Goal: Information Seeking & Learning: Understand process/instructions

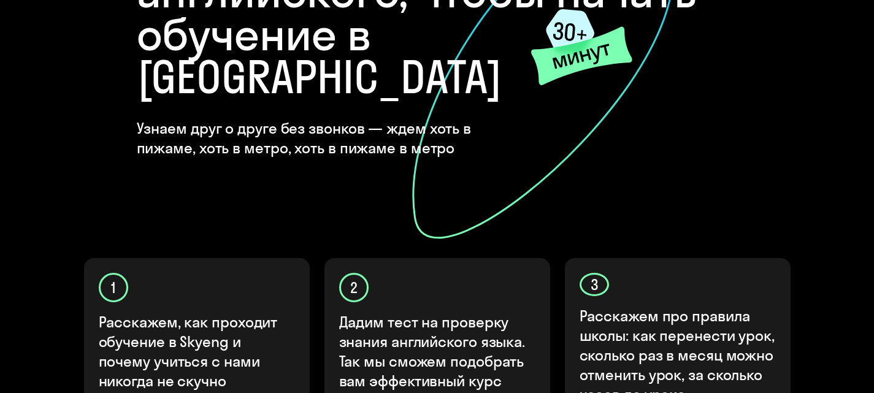
scroll to position [429, 0]
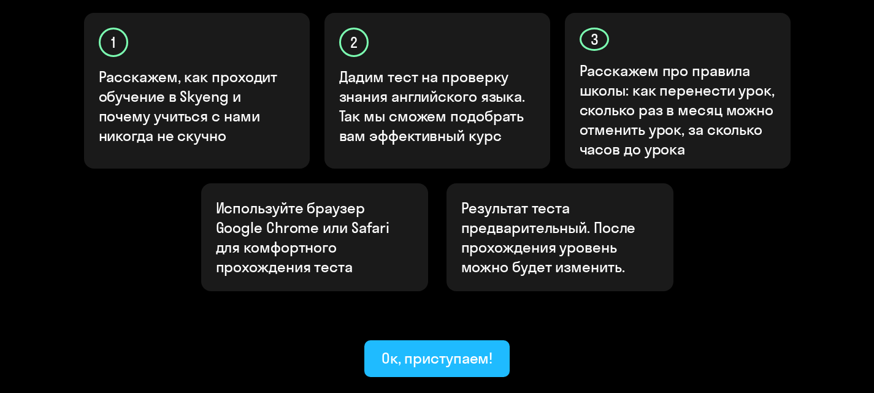
click at [453, 348] on div "Ок, приступаем!" at bounding box center [438, 358] width 112 height 20
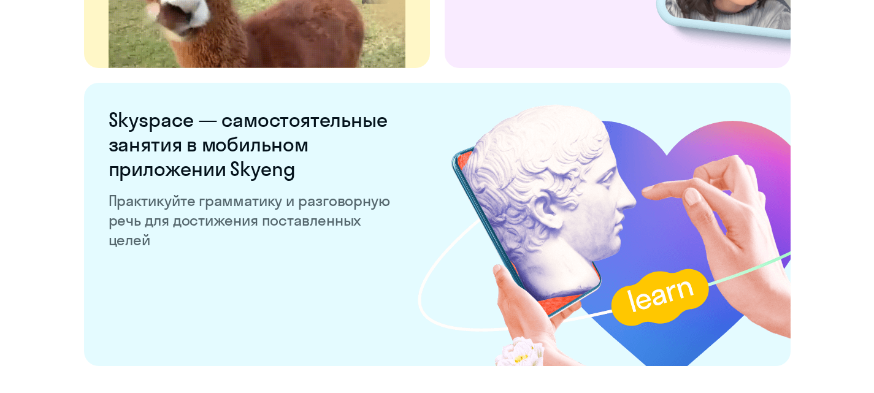
scroll to position [2331, 0]
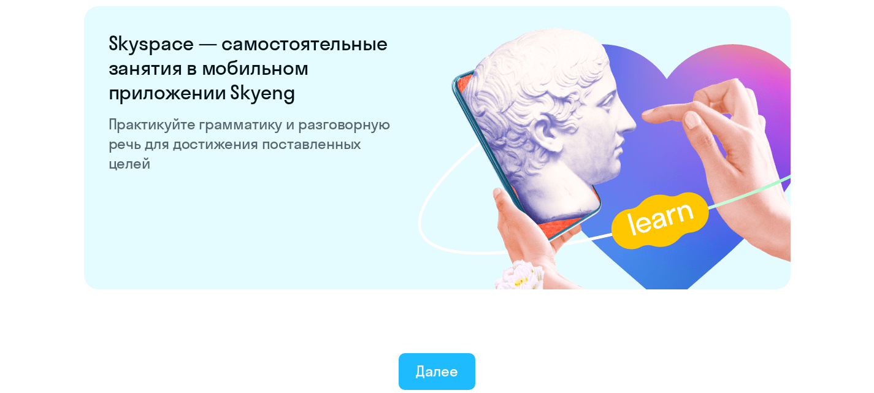
click at [437, 369] on div "Далее" at bounding box center [437, 371] width 42 height 20
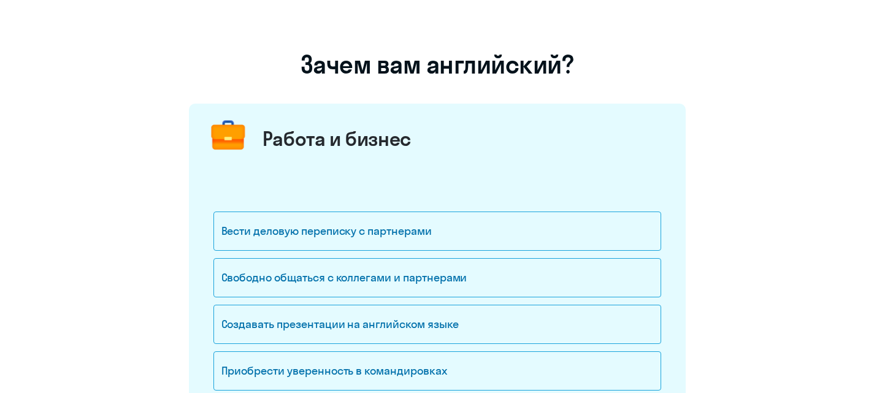
scroll to position [184, 0]
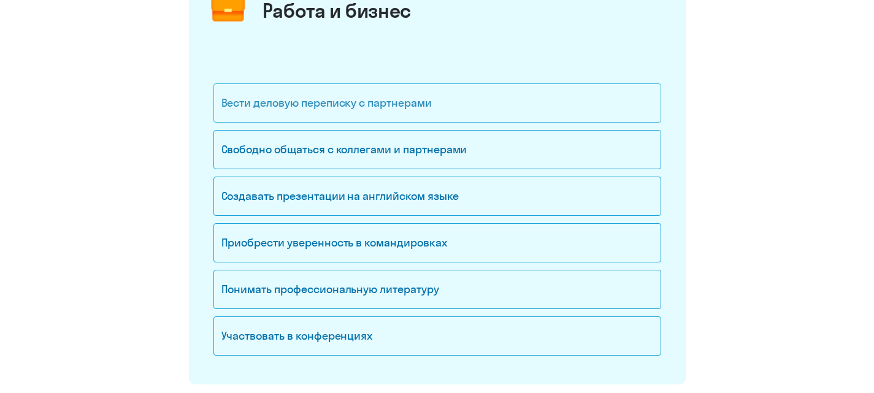
click at [456, 104] on div "Вести деловую переписку с партнерами" at bounding box center [437, 102] width 448 height 39
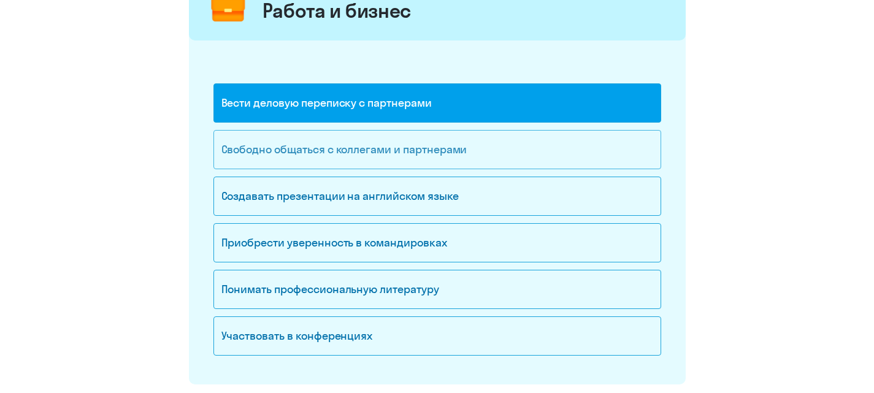
click at [441, 153] on div "Свободно общаться с коллегами и партнерами" at bounding box center [437, 149] width 448 height 39
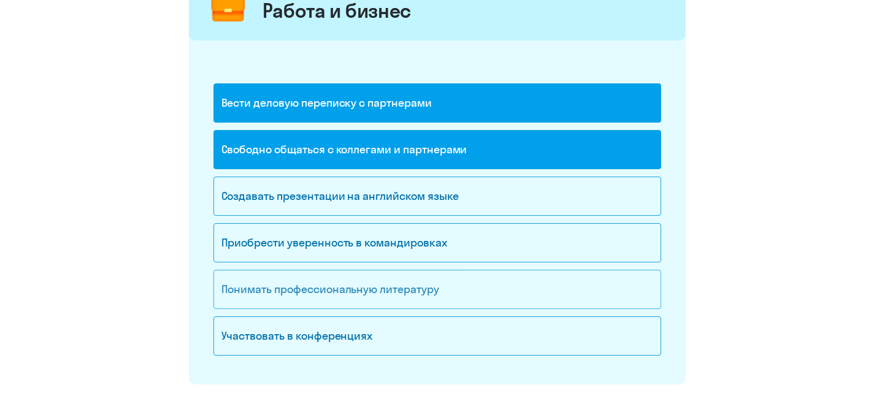
click at [429, 291] on div "Понимать профессиональную литературу" at bounding box center [437, 289] width 448 height 39
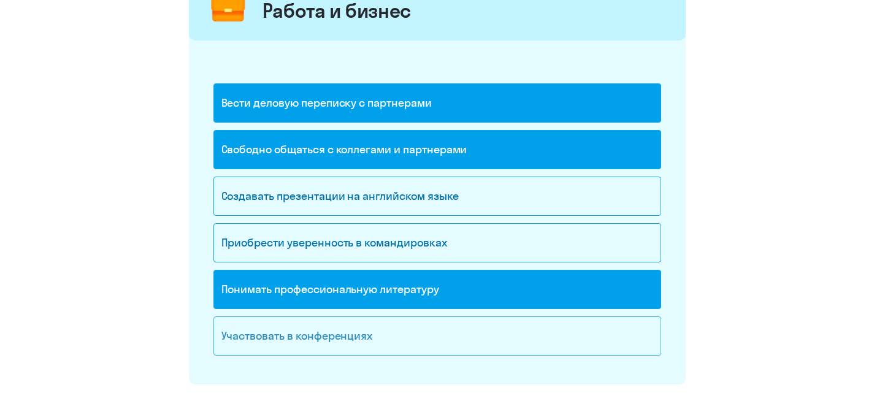
drag, startPoint x: 424, startPoint y: 339, endPoint x: 446, endPoint y: 278, distance: 65.2
click at [424, 339] on div "Участвовать в конференциях" at bounding box center [437, 336] width 448 height 39
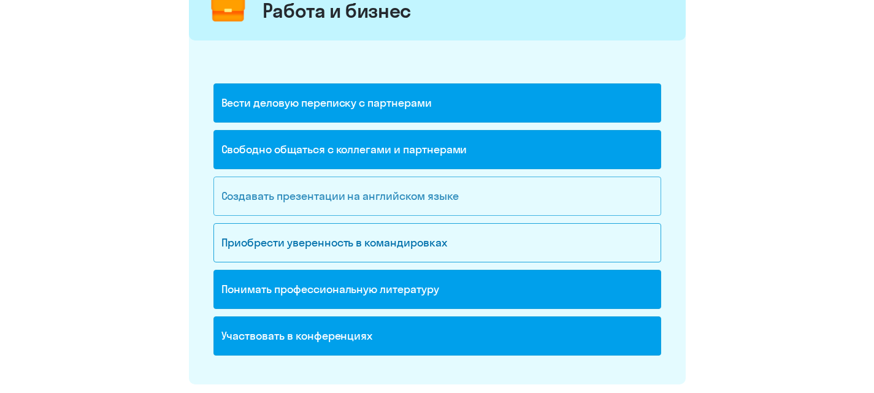
click at [439, 205] on div "Создавать презентации на английском языке" at bounding box center [437, 196] width 448 height 39
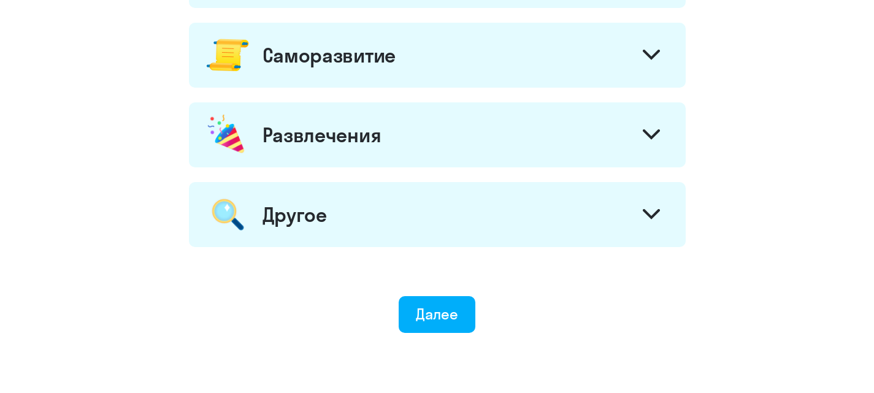
scroll to position [736, 0]
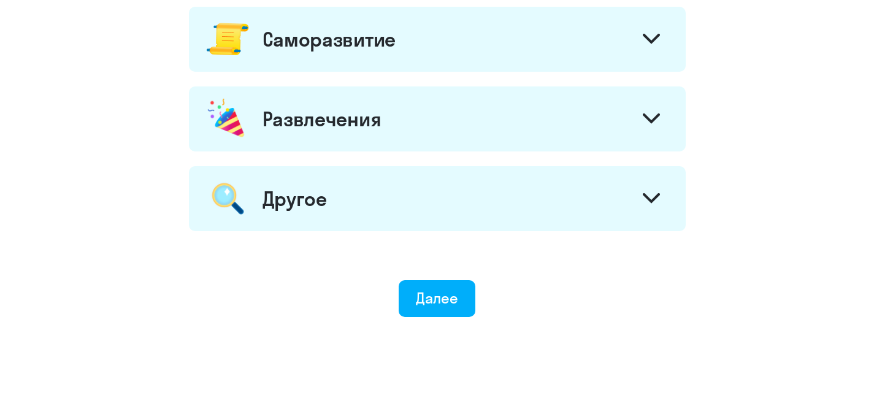
click at [601, 177] on div "Другое" at bounding box center [437, 198] width 497 height 65
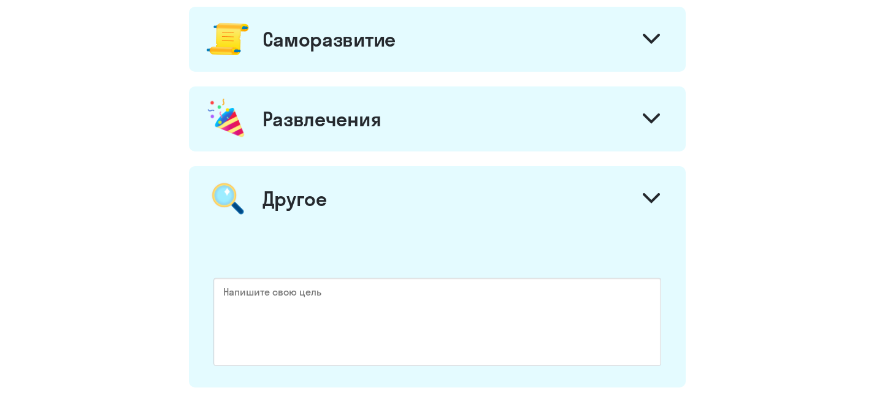
click at [594, 184] on div "Другое" at bounding box center [437, 198] width 497 height 65
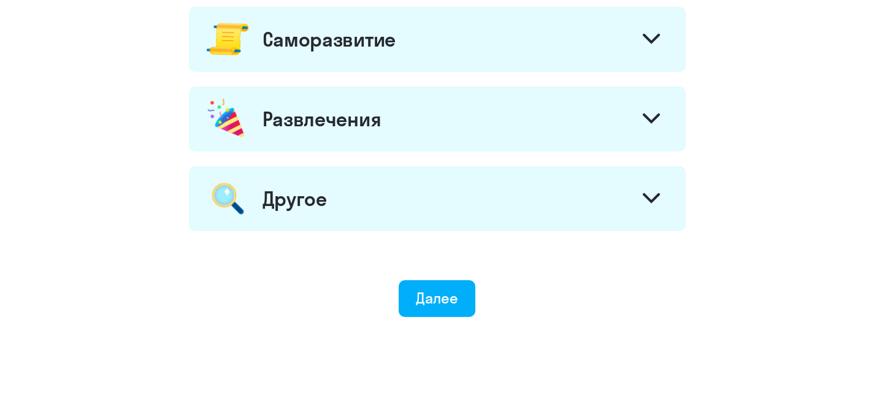
click at [562, 128] on div "Развлечения" at bounding box center [437, 118] width 497 height 65
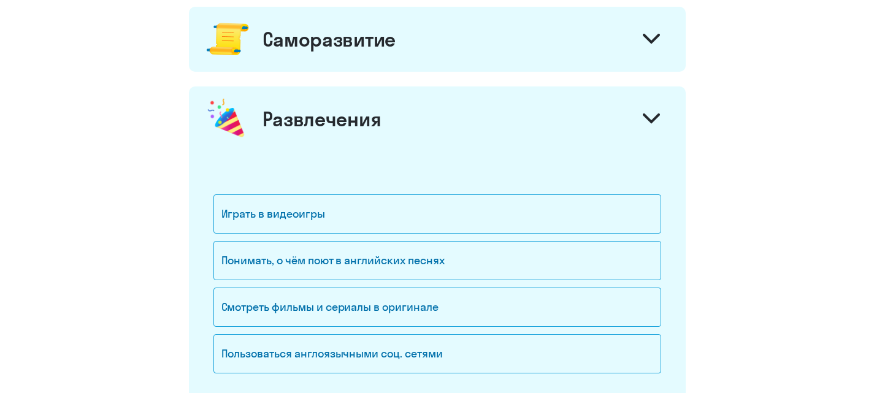
click at [562, 128] on div "Развлечения" at bounding box center [437, 118] width 497 height 65
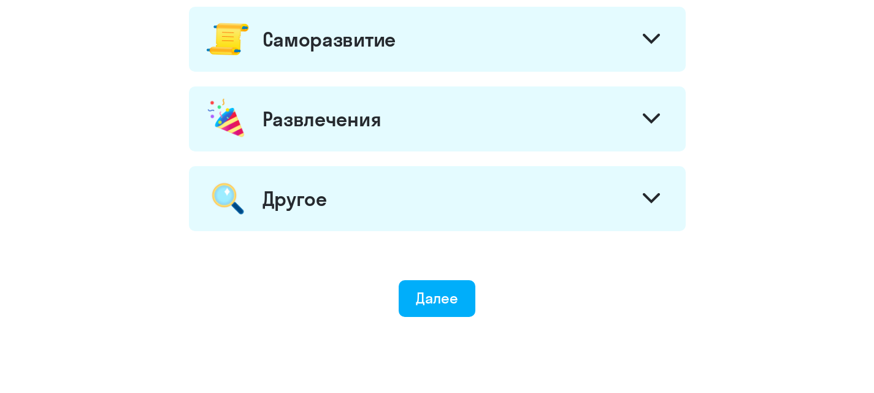
click at [534, 61] on div "Саморазвитие" at bounding box center [437, 39] width 497 height 65
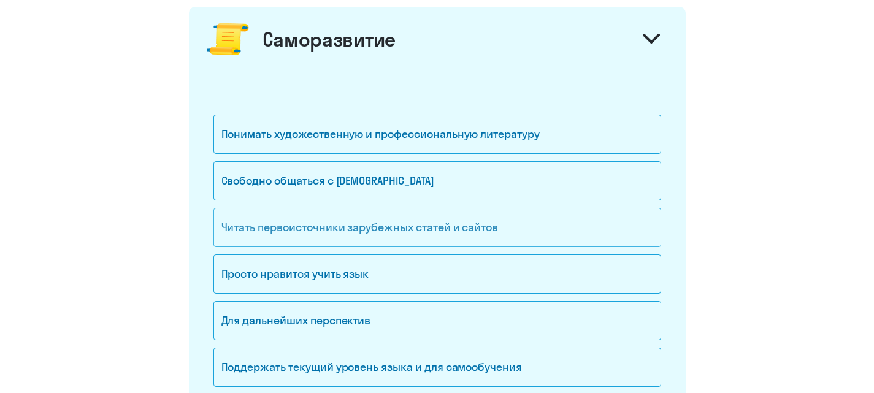
click at [516, 230] on div "Читать первоисточники зарубежных статей и сайтов" at bounding box center [437, 227] width 448 height 39
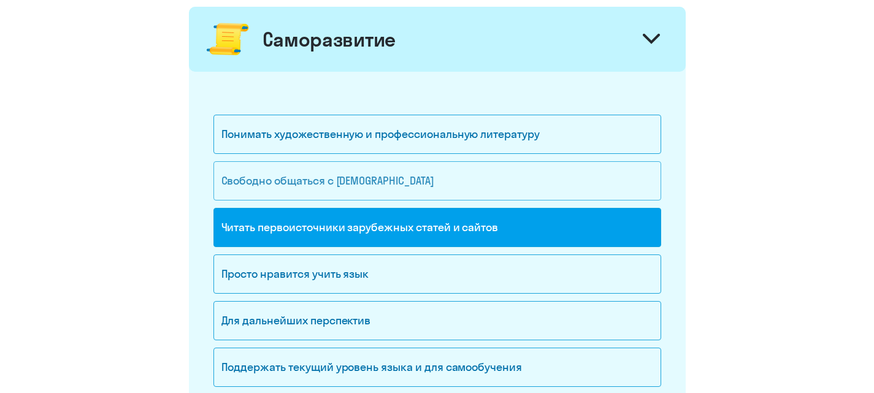
click at [515, 182] on div "Свободно общаться с [DEMOGRAPHIC_DATA]" at bounding box center [437, 180] width 448 height 39
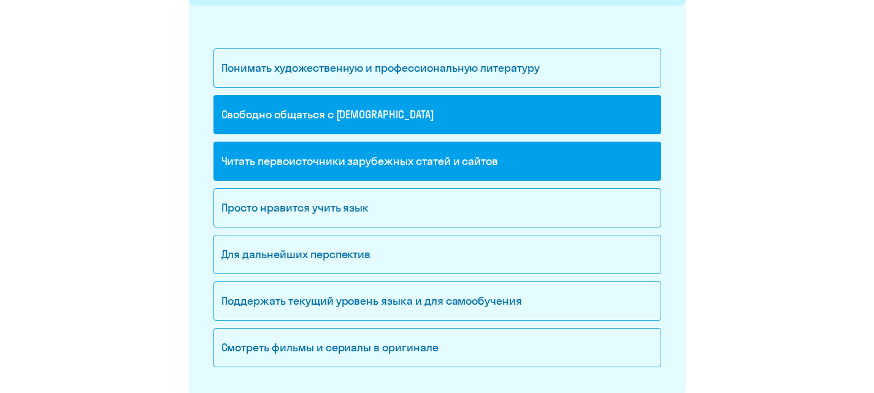
scroll to position [859, 0]
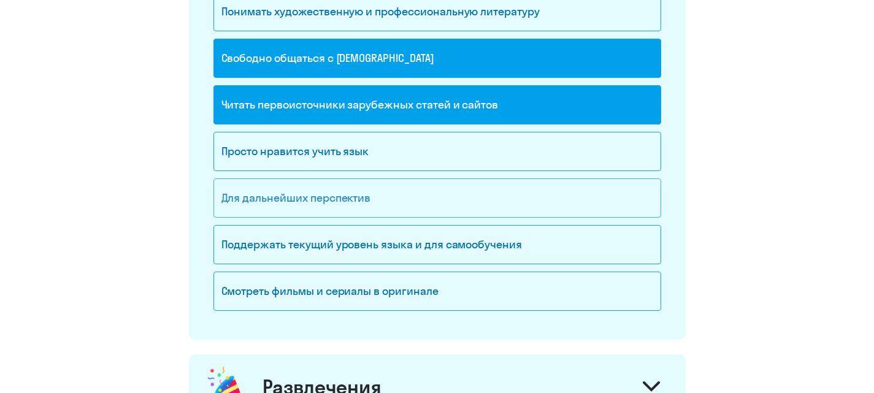
click at [402, 197] on div "Для дальнейших перспектив" at bounding box center [437, 198] width 448 height 39
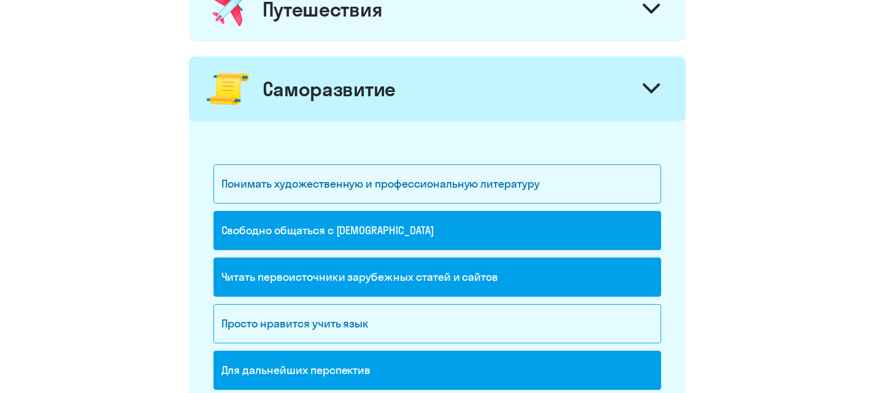
scroll to position [552, 0]
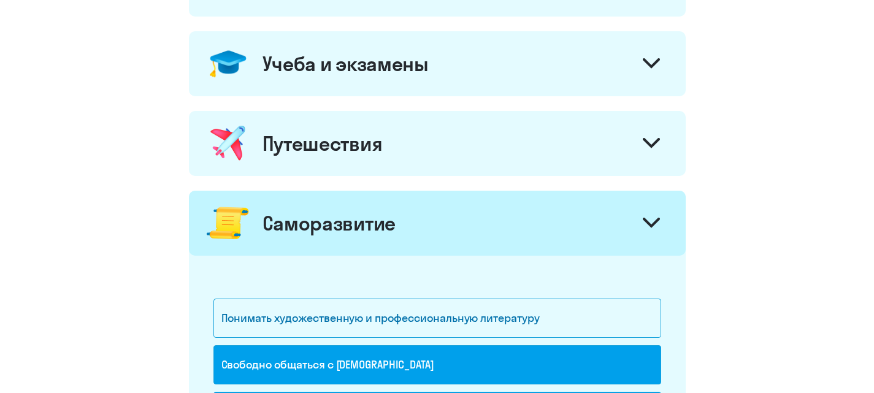
click at [480, 156] on div "Путешествия" at bounding box center [437, 143] width 497 height 65
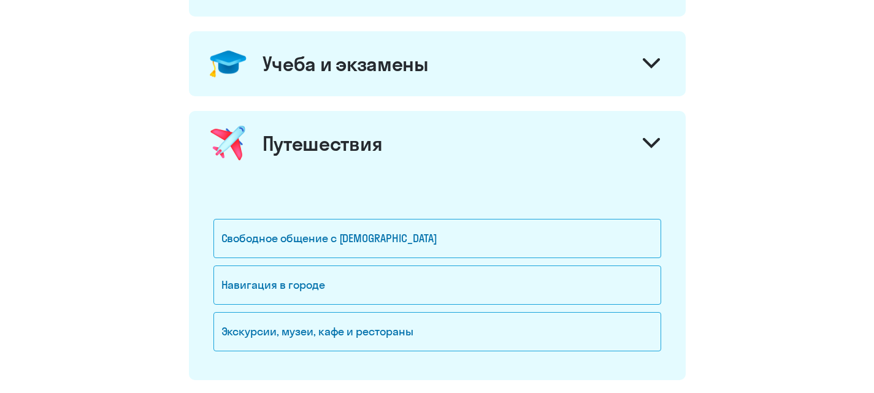
click at [480, 152] on div "Путешествия" at bounding box center [437, 143] width 497 height 65
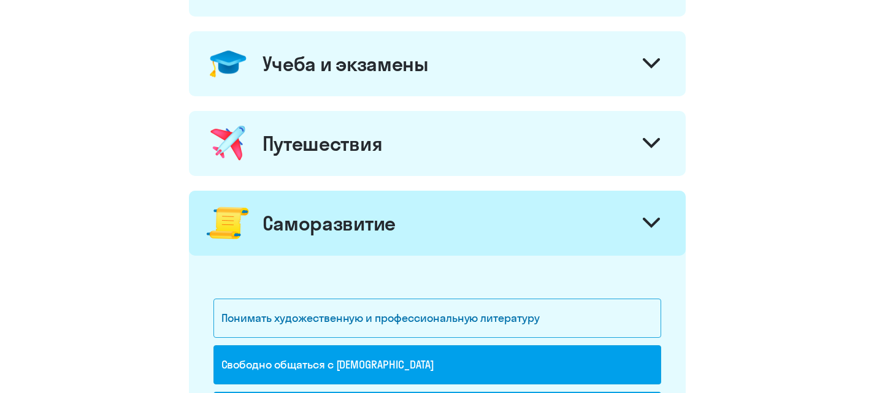
click at [468, 83] on div "Учеба и экзамены" at bounding box center [437, 63] width 497 height 65
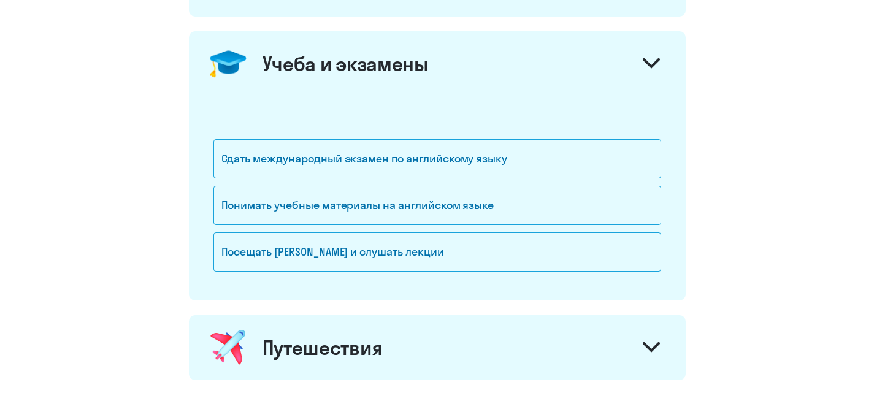
click at [468, 79] on div "Учеба и экзамены" at bounding box center [437, 63] width 497 height 65
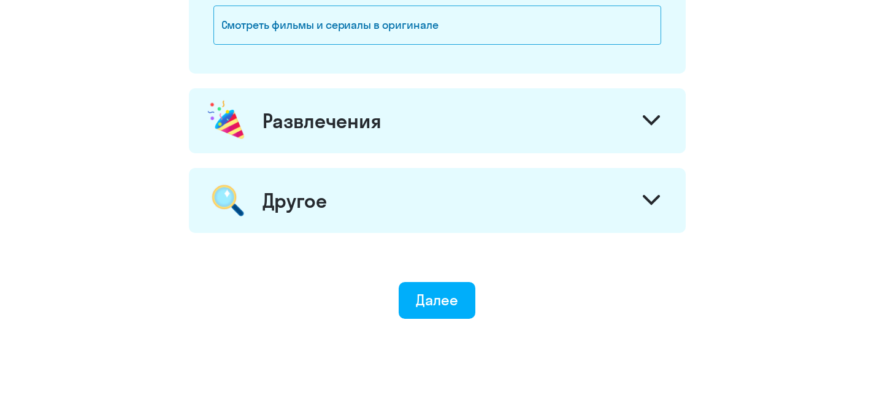
scroll to position [1168, 0]
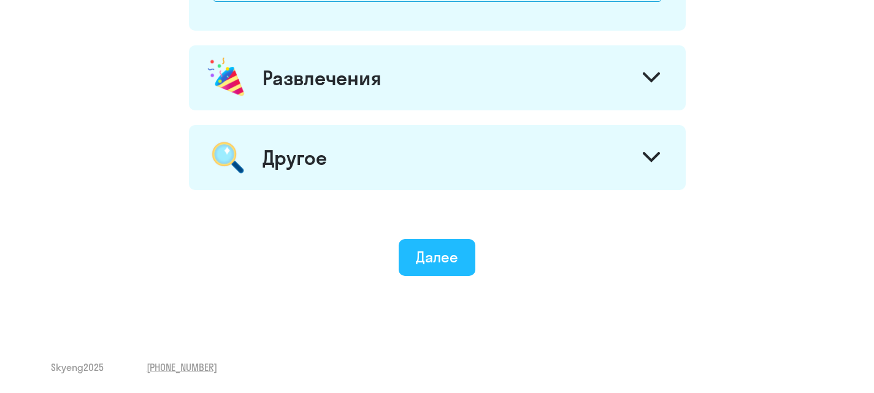
click at [456, 258] on div "Далее" at bounding box center [437, 257] width 42 height 20
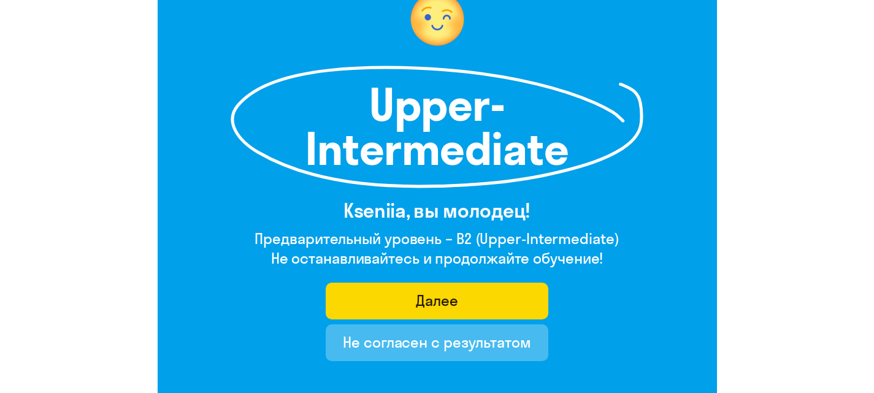
scroll to position [184, 0]
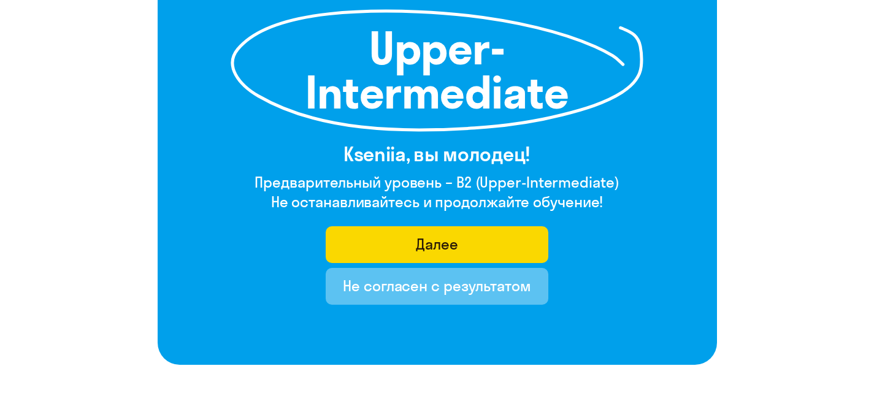
click at [475, 283] on div "Не согласен с результатом" at bounding box center [437, 286] width 188 height 20
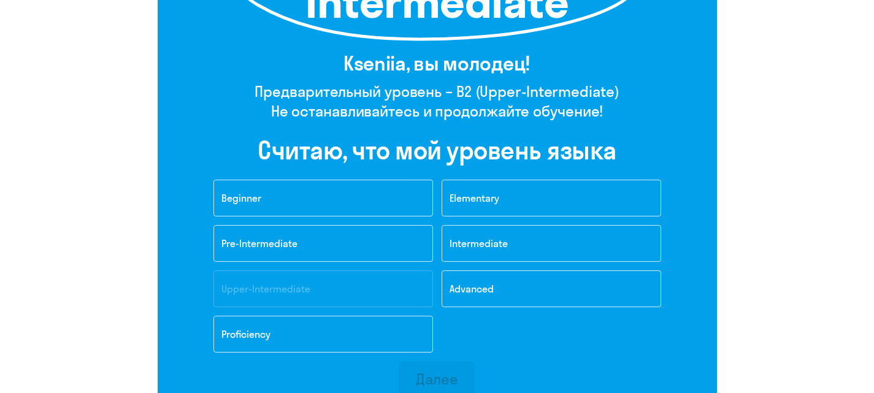
scroll to position [307, 0]
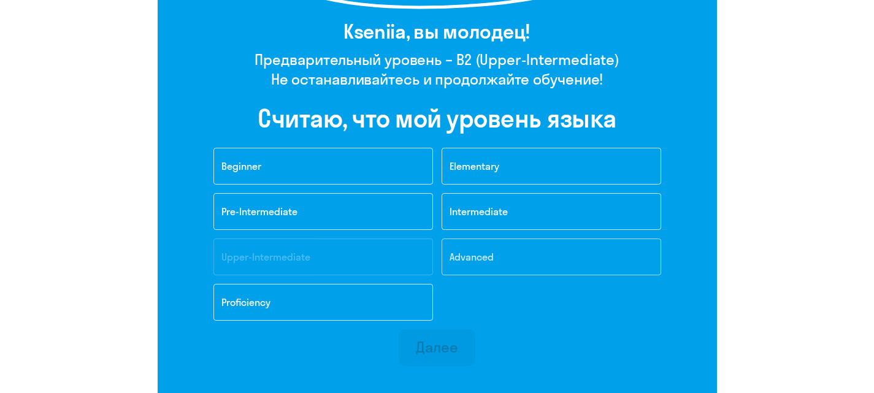
click at [493, 257] on span "Advanced" at bounding box center [472, 257] width 44 height 12
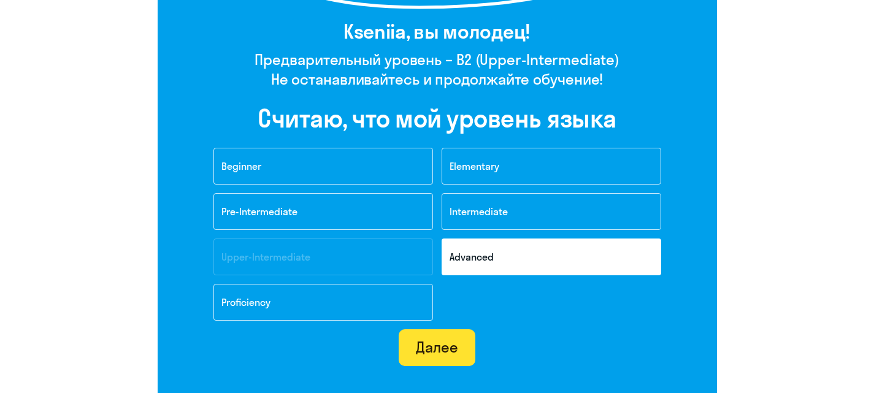
click at [444, 351] on div "Далее" at bounding box center [437, 347] width 42 height 20
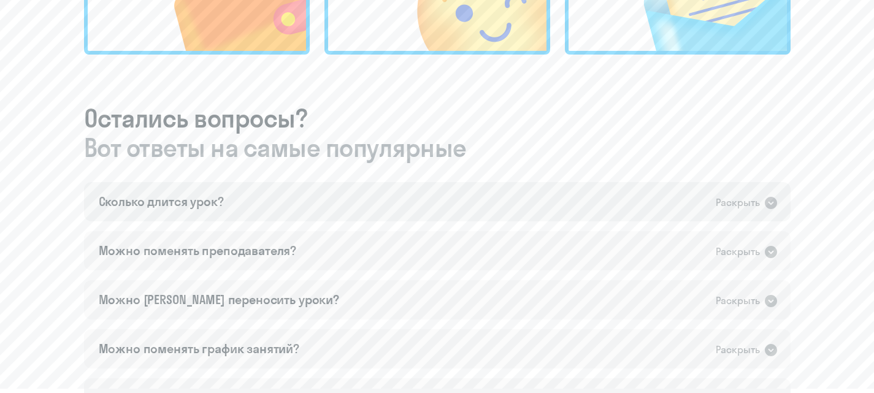
scroll to position [613, 0]
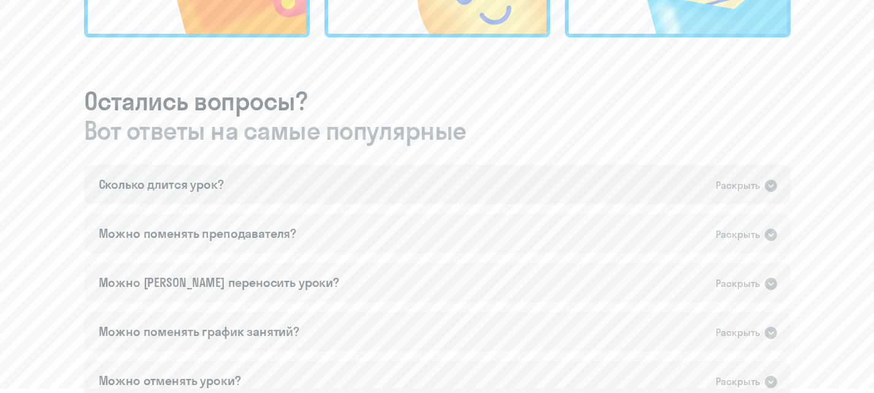
click at [777, 187] on icon at bounding box center [771, 186] width 15 height 15
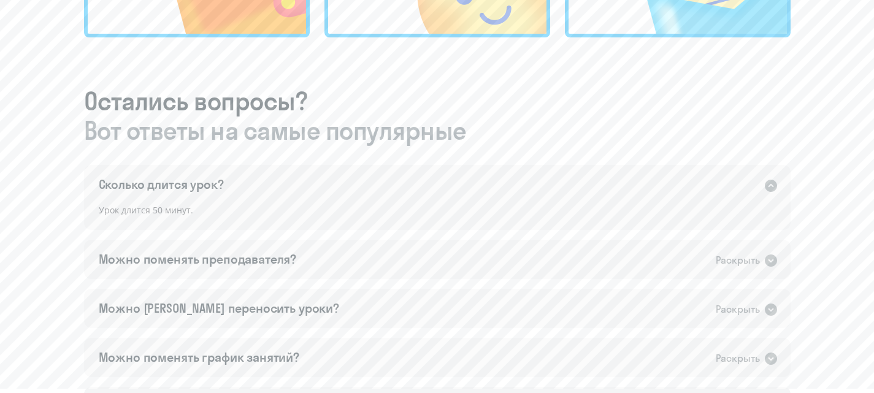
click at [775, 186] on icon at bounding box center [771, 186] width 12 height 12
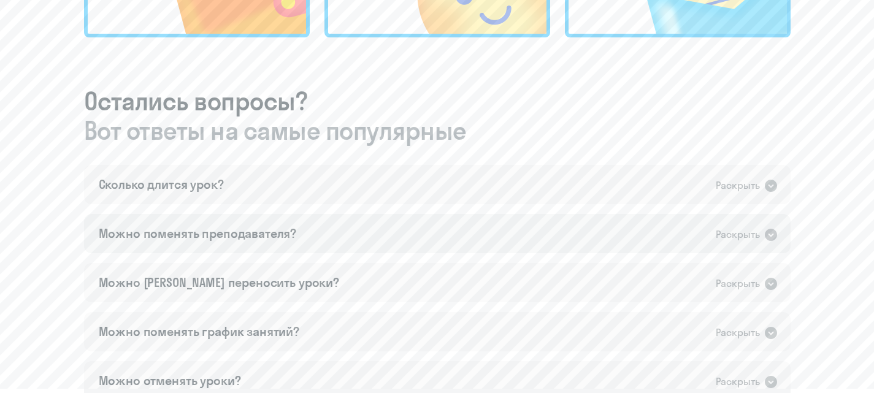
click at [776, 230] on icon at bounding box center [771, 235] width 15 height 15
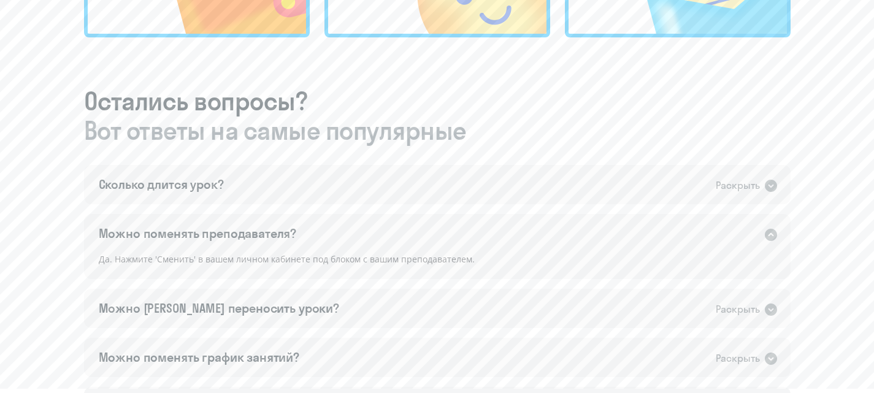
click at [776, 230] on icon at bounding box center [771, 235] width 15 height 15
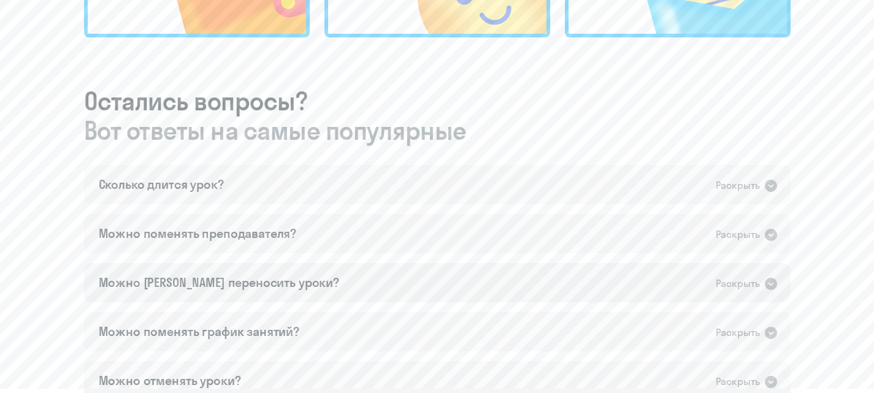
click at [775, 283] on icon at bounding box center [771, 284] width 12 height 12
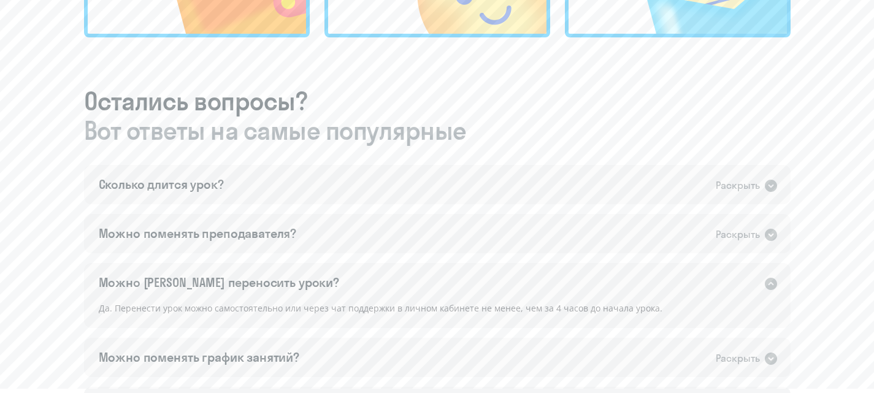
click at [775, 283] on icon at bounding box center [771, 284] width 12 height 12
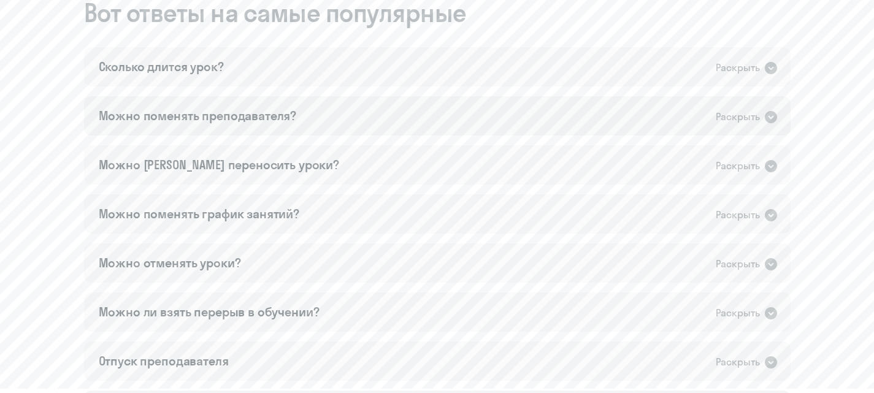
scroll to position [736, 0]
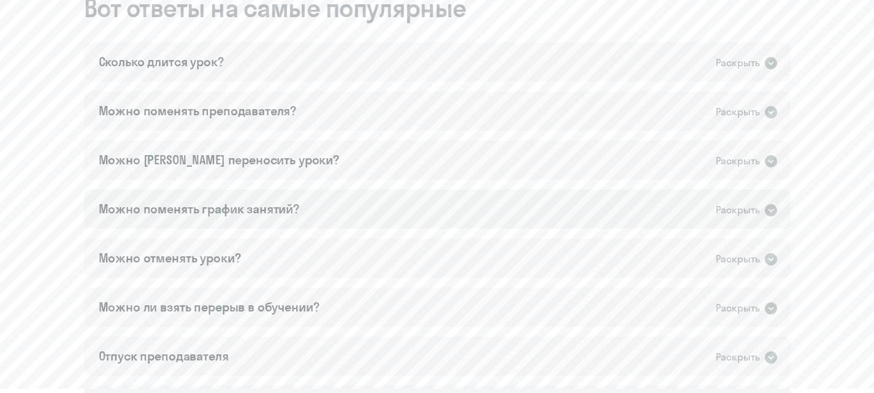
click at [745, 220] on div "Можно поменять график занятий? Раскрыть" at bounding box center [437, 209] width 707 height 39
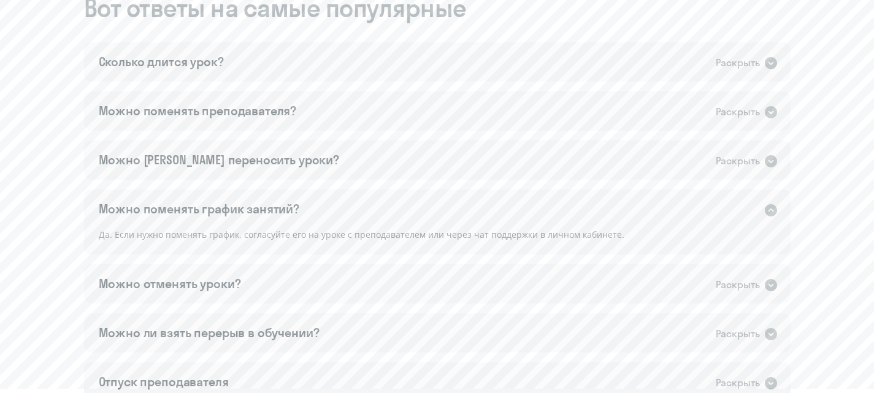
click at [744, 217] on div "Раскрыть" at bounding box center [738, 209] width 44 height 15
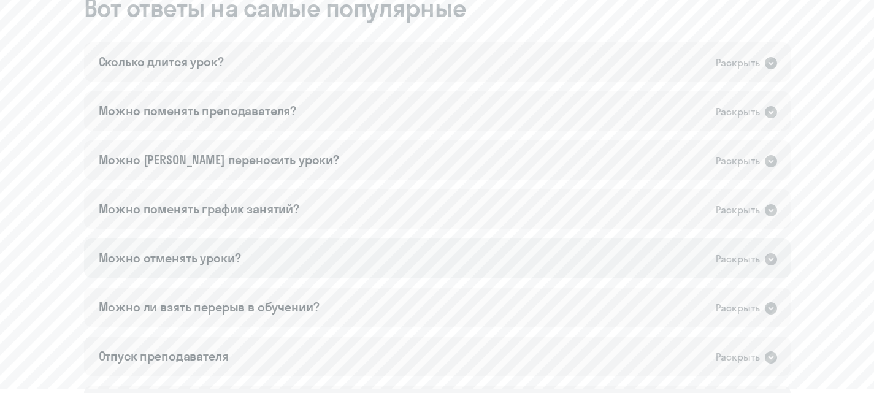
click at [691, 263] on div "Можно отменять уроки? Раскрыть" at bounding box center [437, 258] width 707 height 39
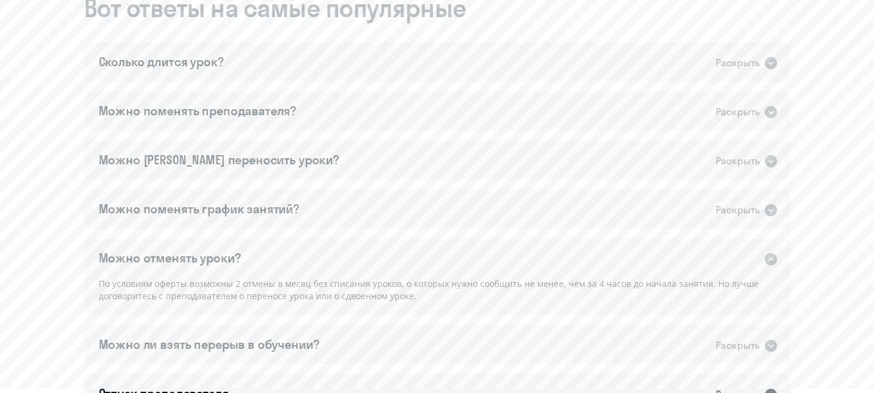
click at [688, 271] on div "Можно отменять уроки? Раскрыть" at bounding box center [437, 258] width 707 height 39
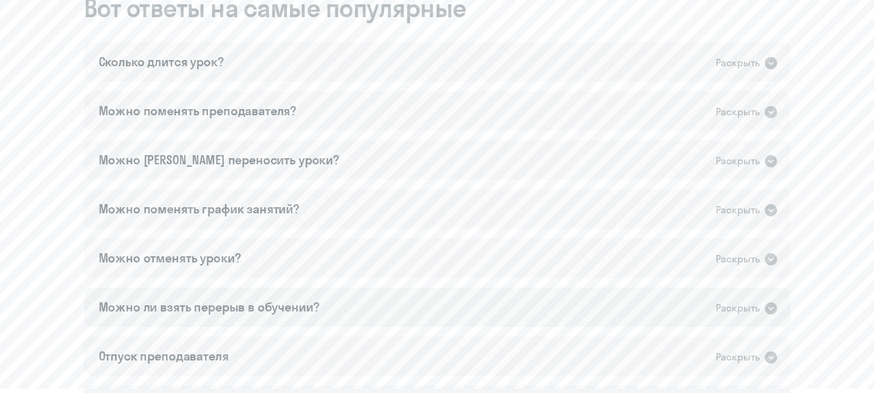
click at [655, 326] on div "Можно ли взять перерыв в обучении? Раскрыть" at bounding box center [437, 307] width 707 height 39
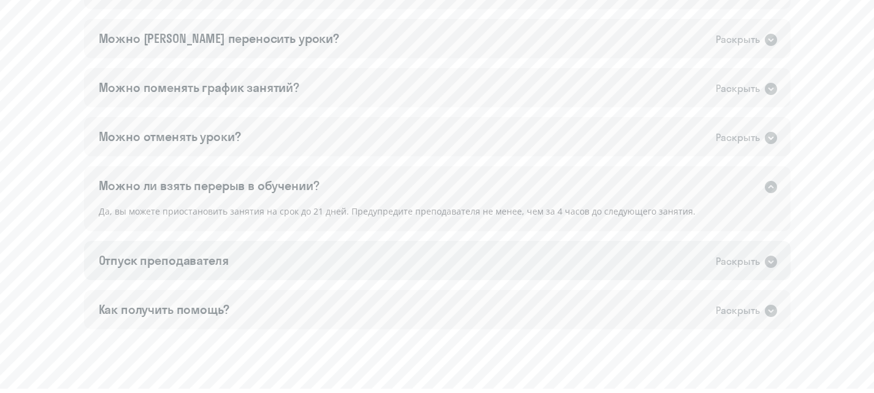
scroll to position [859, 0]
click at [634, 209] on div "Да, вы можете приостановить занятия на срок до 21 дней. Предупредите преподават…" at bounding box center [437, 216] width 707 height 27
click at [750, 264] on div "Раскрыть" at bounding box center [738, 260] width 44 height 15
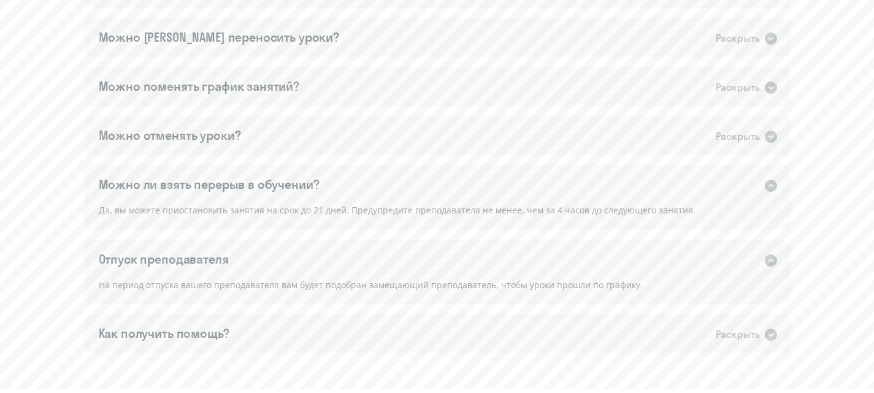
click at [748, 264] on div "Раскрыть" at bounding box center [738, 260] width 44 height 15
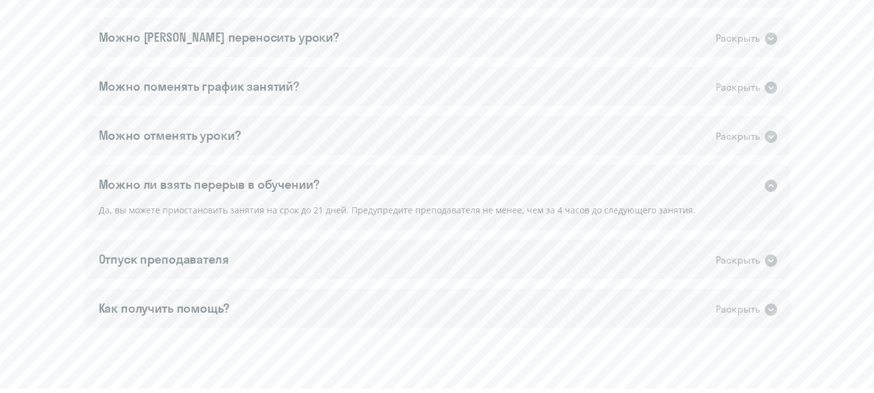
click at [771, 188] on icon at bounding box center [771, 186] width 12 height 12
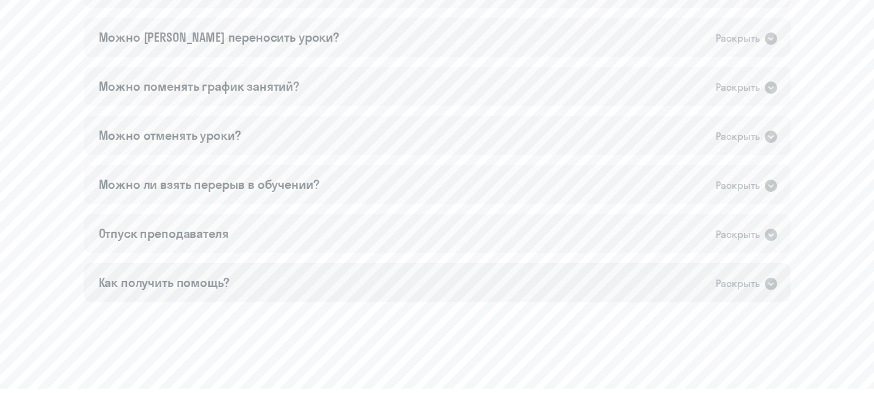
click at [772, 283] on icon at bounding box center [771, 284] width 12 height 12
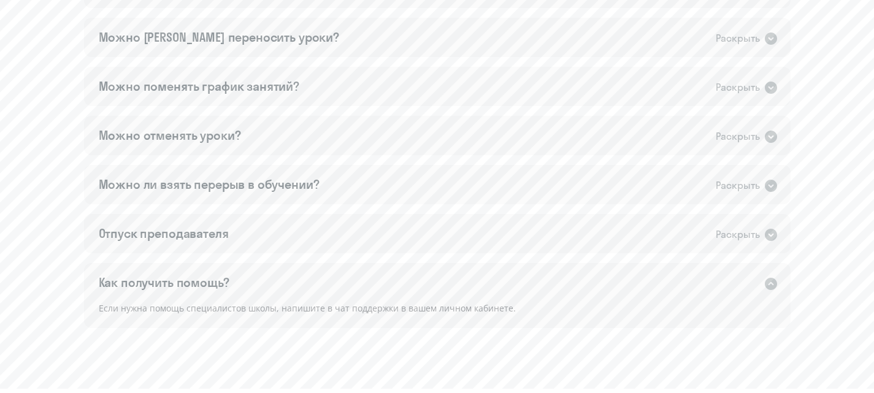
click at [772, 283] on icon at bounding box center [771, 284] width 15 height 15
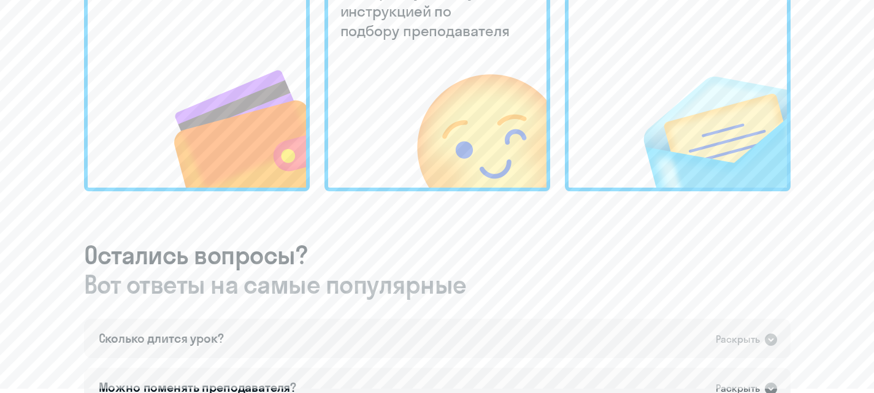
scroll to position [491, 0]
